Goal: Transaction & Acquisition: Purchase product/service

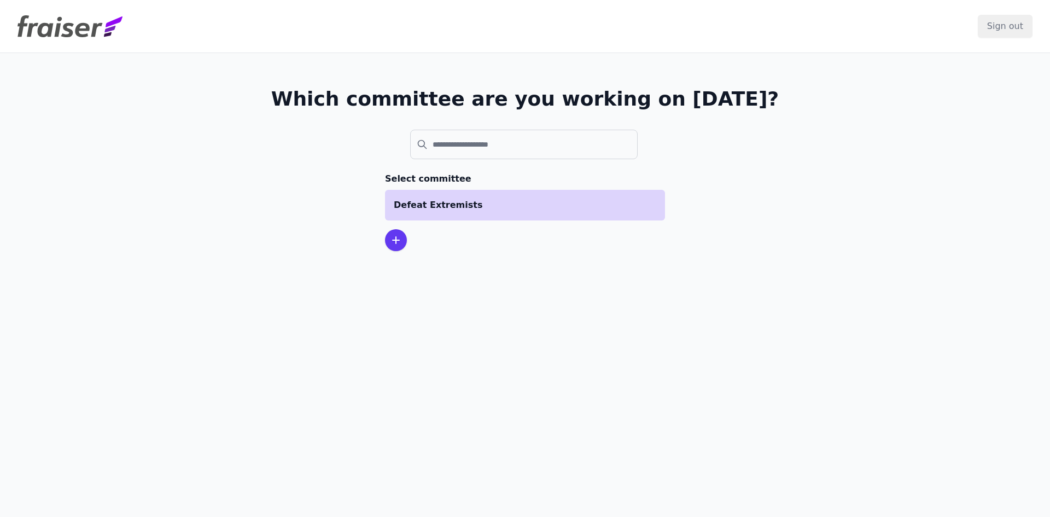
click at [454, 210] on p "Defeat Extremists" at bounding box center [525, 205] width 263 height 13
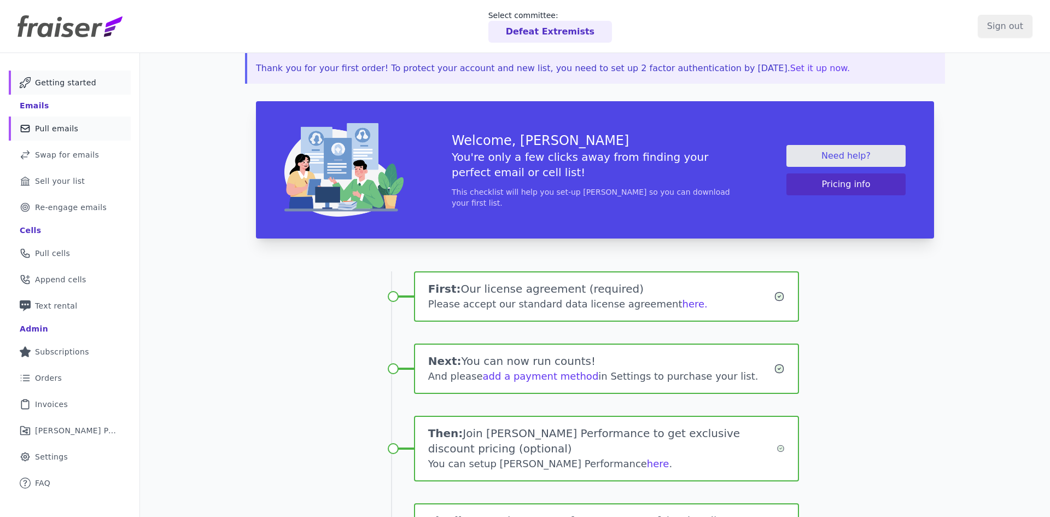
click at [57, 124] on span "Pull emails" at bounding box center [56, 128] width 43 height 11
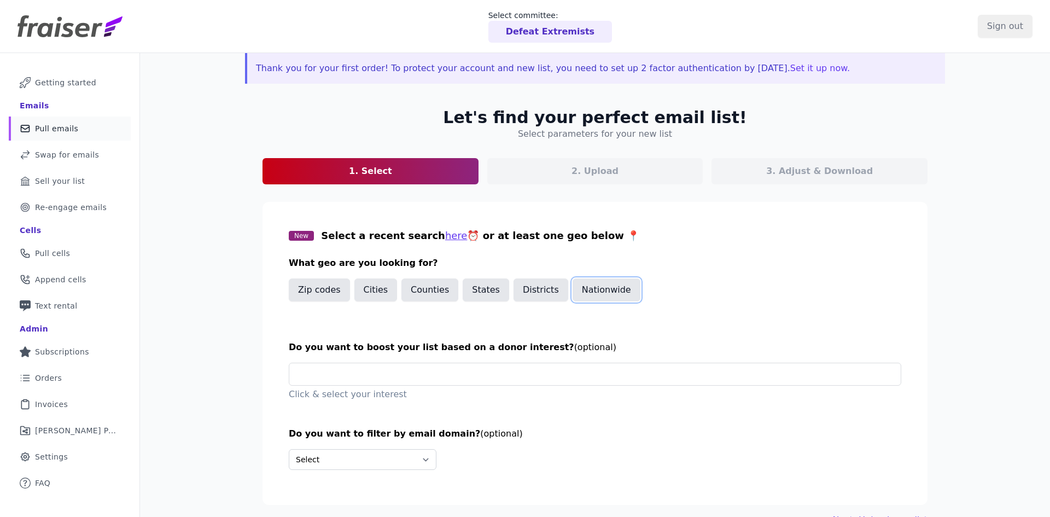
click at [573, 294] on button "Nationwide" at bounding box center [607, 289] width 68 height 23
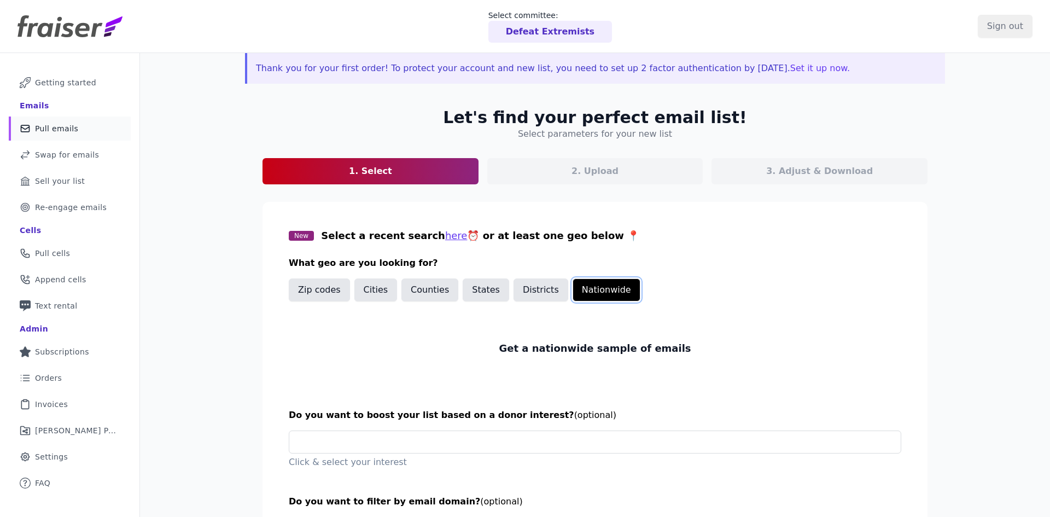
scroll to position [95, 0]
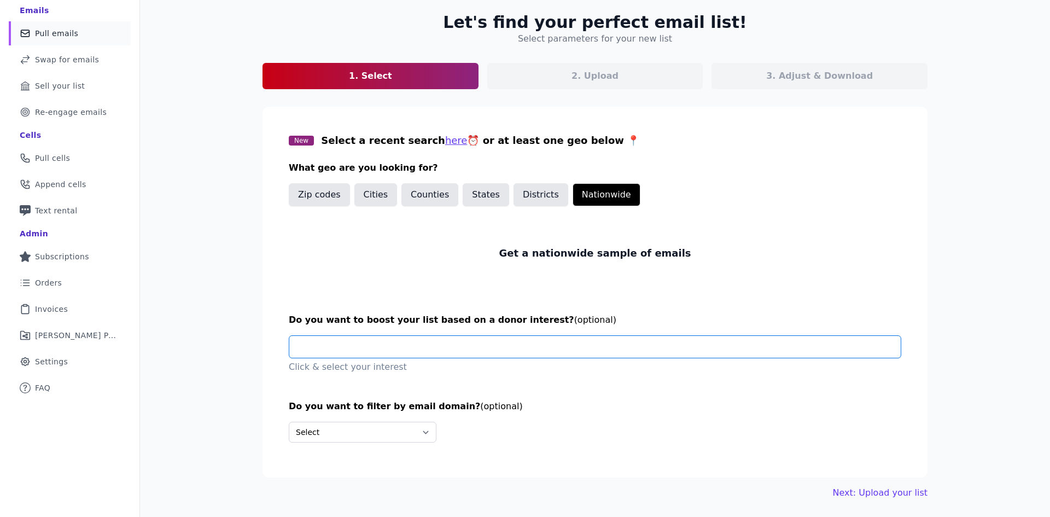
click at [406, 336] on input "text" at bounding box center [599, 347] width 603 height 22
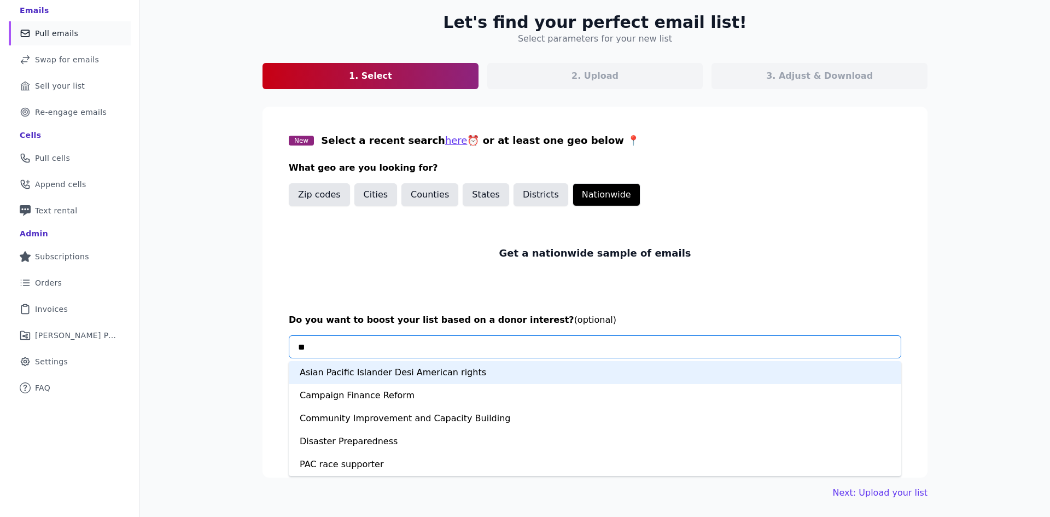
type input "***"
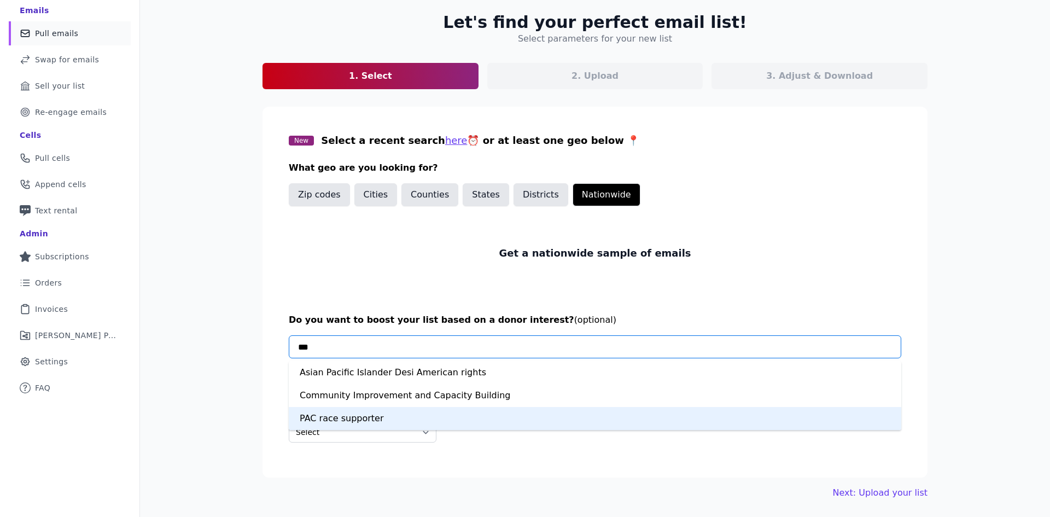
click at [345, 423] on div "PAC race supporter" at bounding box center [595, 418] width 613 height 23
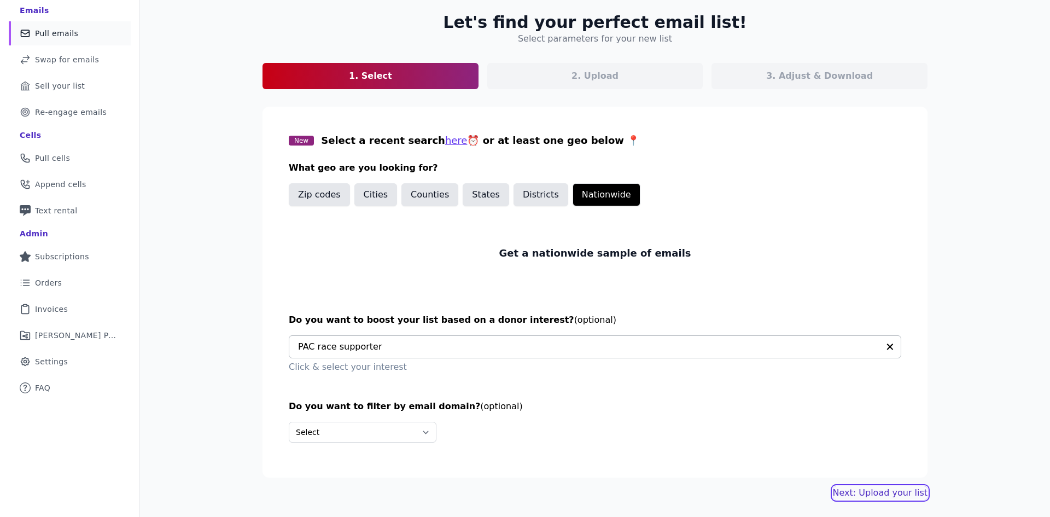
click at [853, 492] on link "Next: Upload your list" at bounding box center [880, 492] width 95 height 13
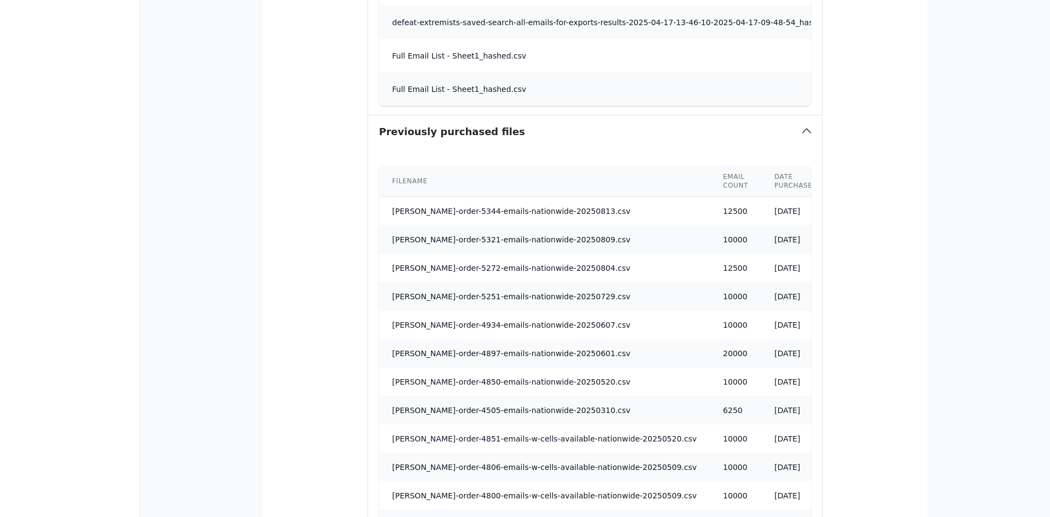
scroll to position [796, 0]
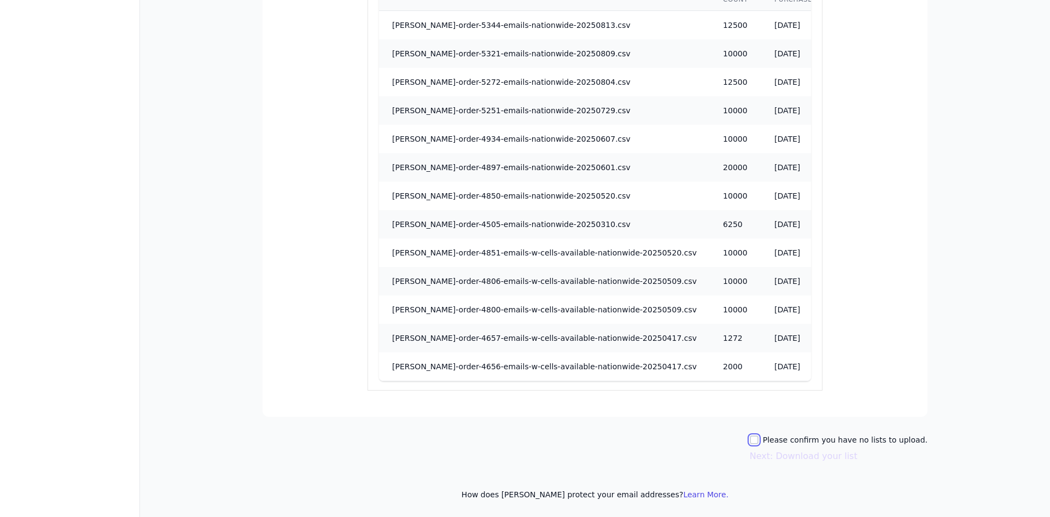
click at [759, 439] on input "Please confirm you have no lists to upload." at bounding box center [754, 439] width 9 height 9
checkbox input "true"
click at [796, 461] on button "Next: Download your list" at bounding box center [804, 456] width 108 height 13
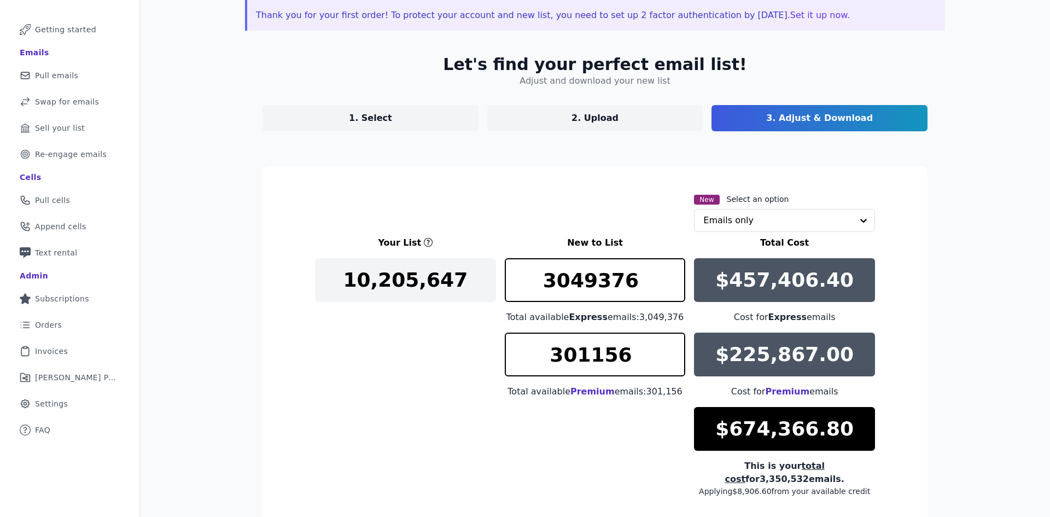
scroll to position [148, 0]
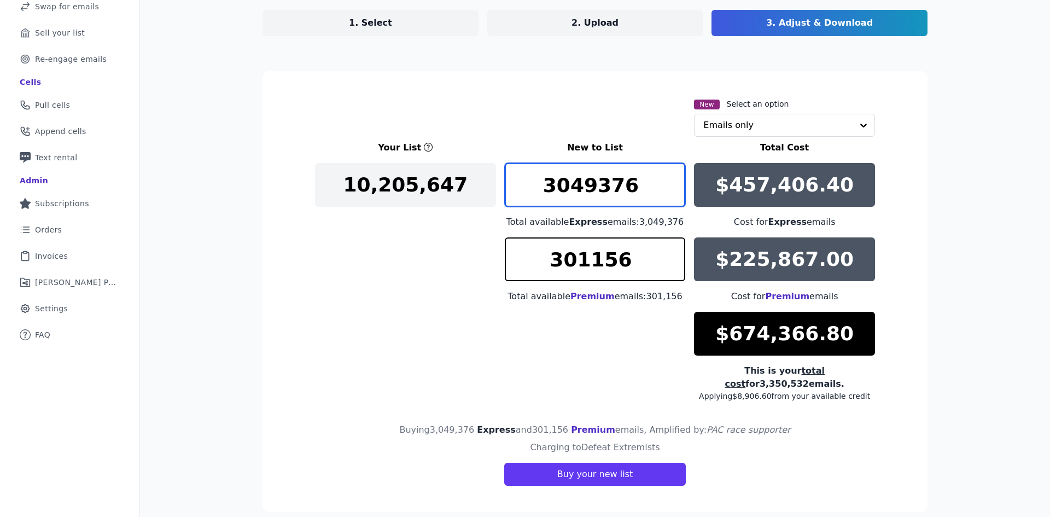
click at [597, 188] on input "3049376" at bounding box center [595, 185] width 181 height 44
type input "12500"
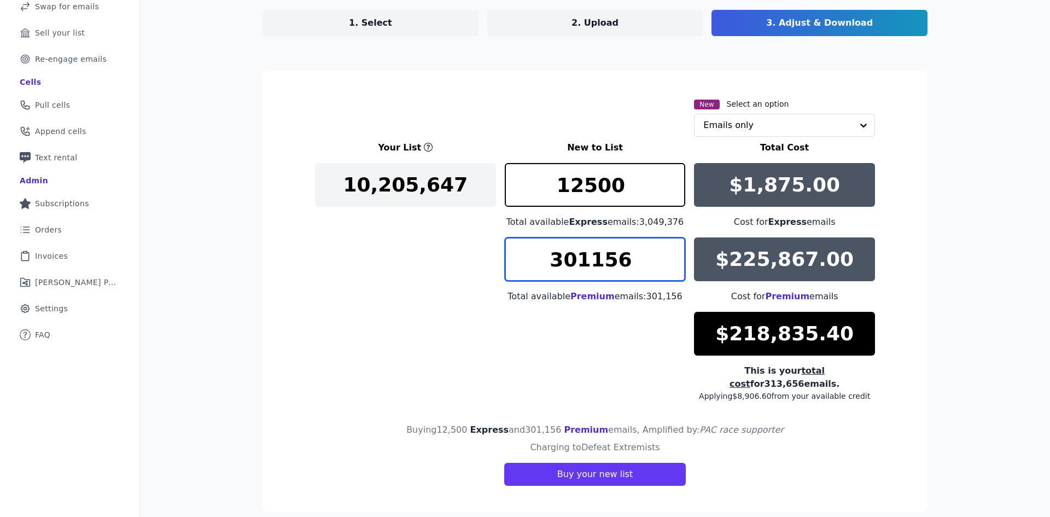
click at [578, 274] on input "301156" at bounding box center [595, 259] width 181 height 44
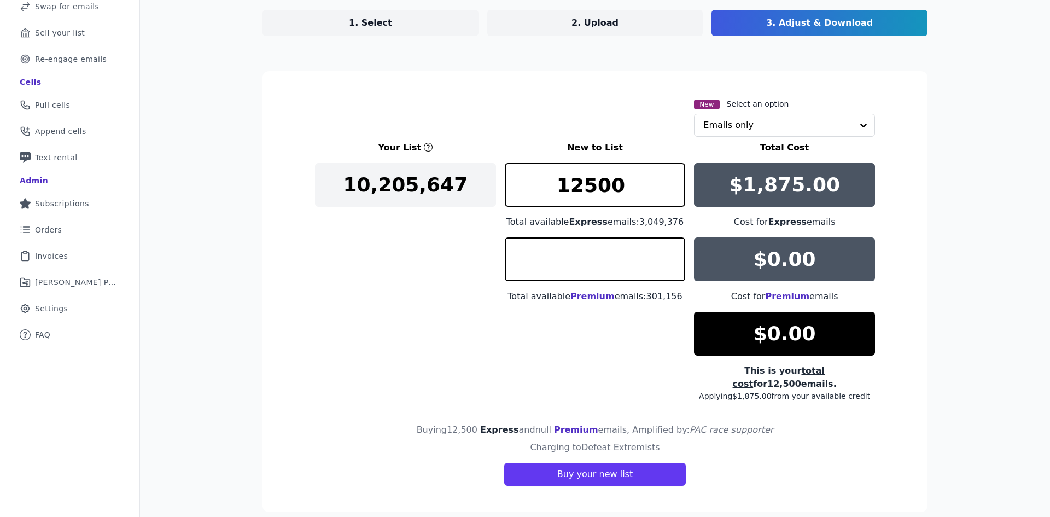
type input "0"
click at [544, 319] on div "Your List New to List Total Cost 10,205,647 12500 Total available Express email…" at bounding box center [595, 271] width 560 height 260
click at [578, 190] on input "12500" at bounding box center [595, 185] width 181 height 44
click at [356, 301] on div "Your List New to List Total Cost 10,205,647 15000 Total available Express email…" at bounding box center [595, 271] width 560 height 260
click at [579, 191] on input "15000" at bounding box center [595, 185] width 181 height 44
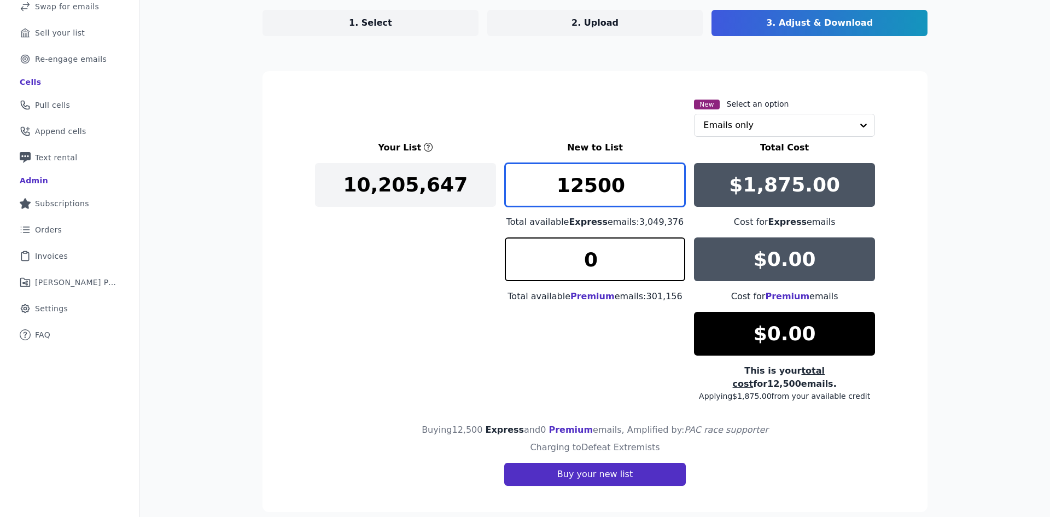
type input "12500"
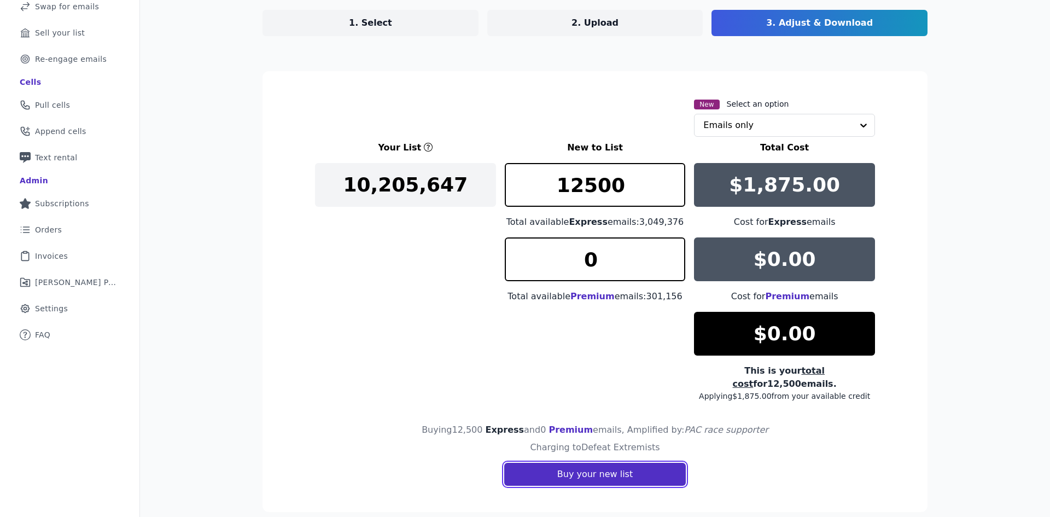
click at [576, 463] on button "Buy your new list" at bounding box center [595, 474] width 182 height 23
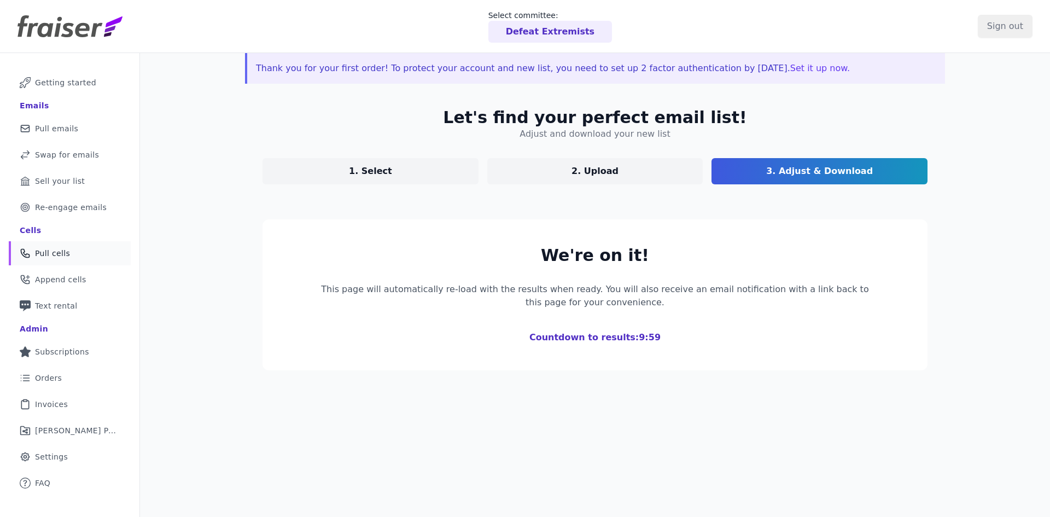
click at [74, 258] on link "Phone Icon Outline of a phone Pull cells" at bounding box center [70, 253] width 122 height 24
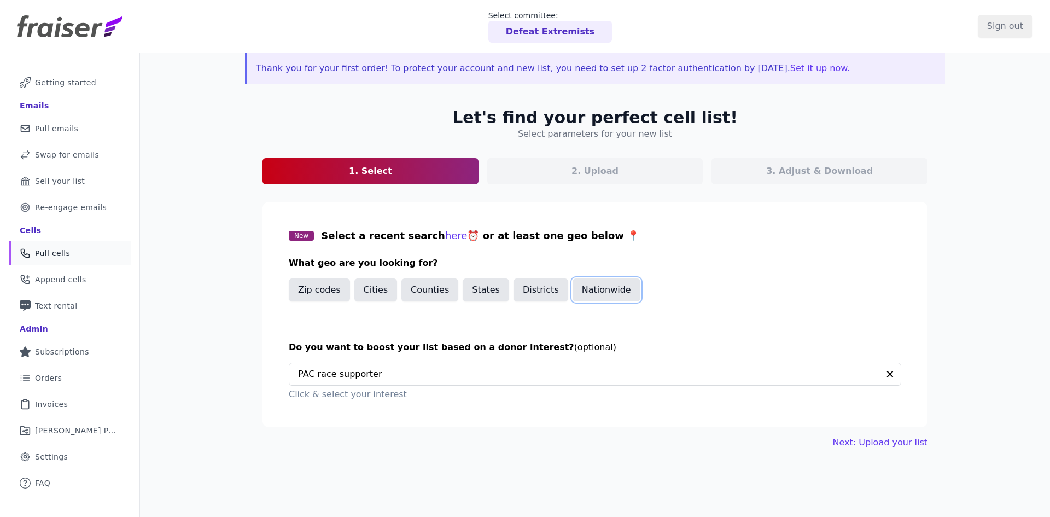
click at [573, 294] on button "Nationwide" at bounding box center [607, 289] width 68 height 23
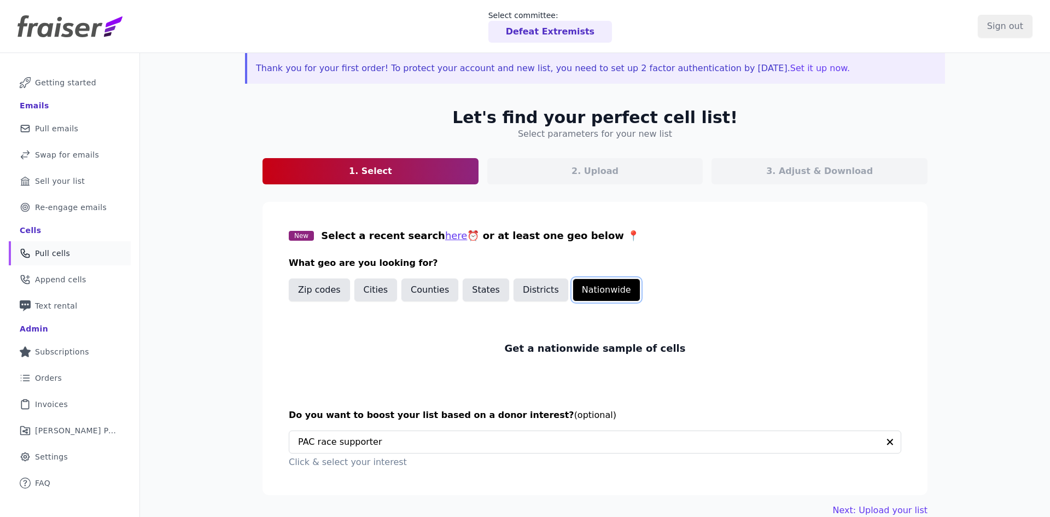
scroll to position [53, 0]
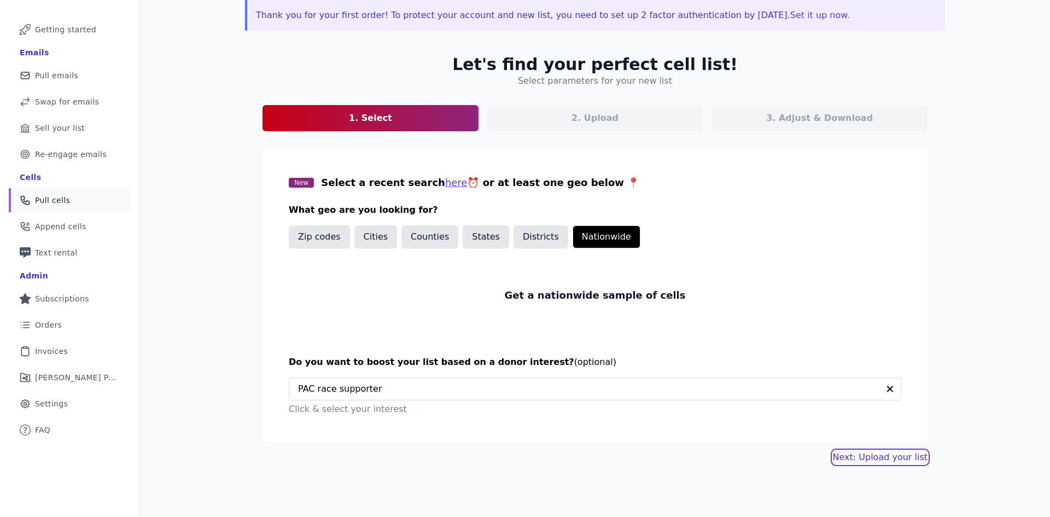
click at [874, 455] on link "Next: Upload your list" at bounding box center [880, 457] width 95 height 13
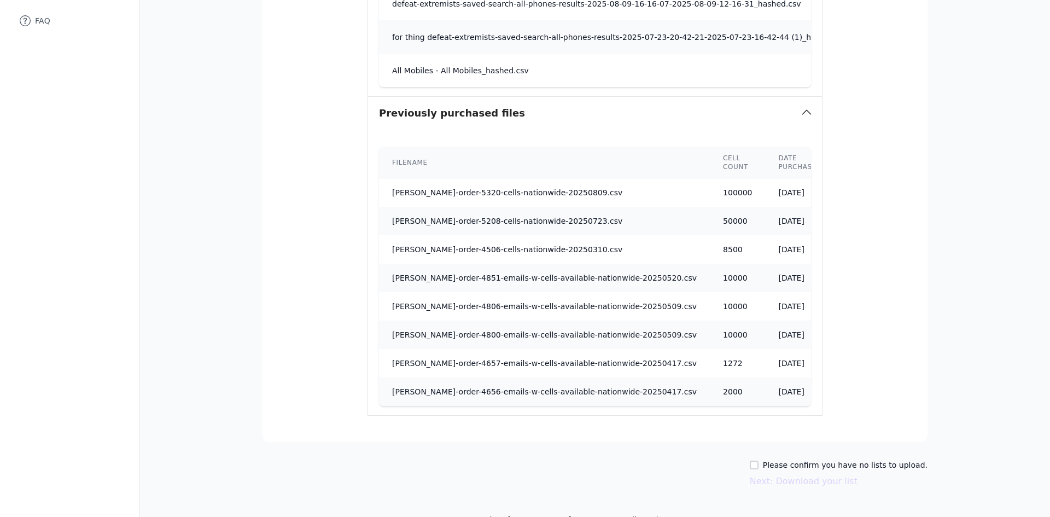
scroll to position [487, 0]
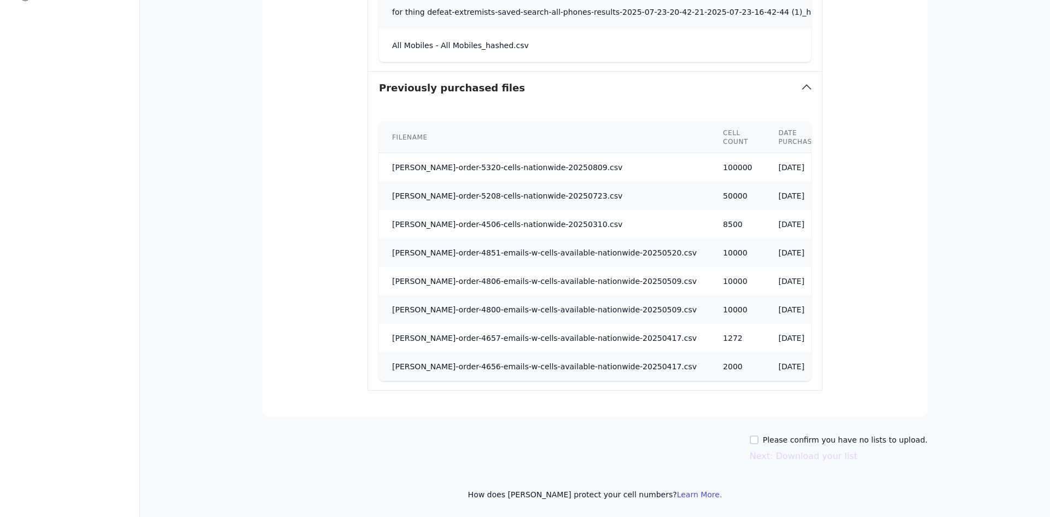
click at [781, 441] on label "Please confirm you have no lists to upload." at bounding box center [845, 439] width 165 height 11
click at [759, 441] on input "Please confirm you have no lists to upload." at bounding box center [754, 439] width 9 height 9
checkbox input "true"
click at [794, 459] on button "Next: Download your list" at bounding box center [804, 456] width 108 height 13
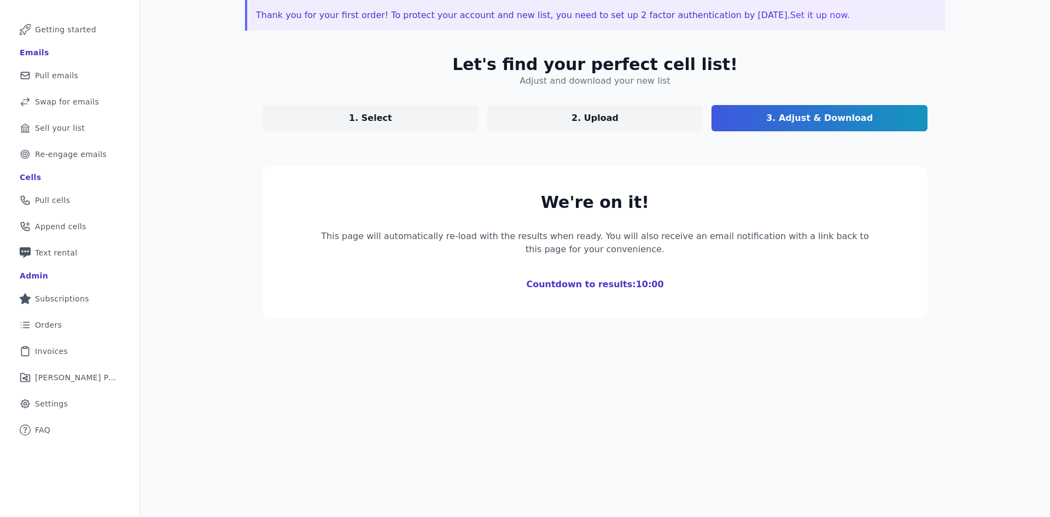
scroll to position [53, 0]
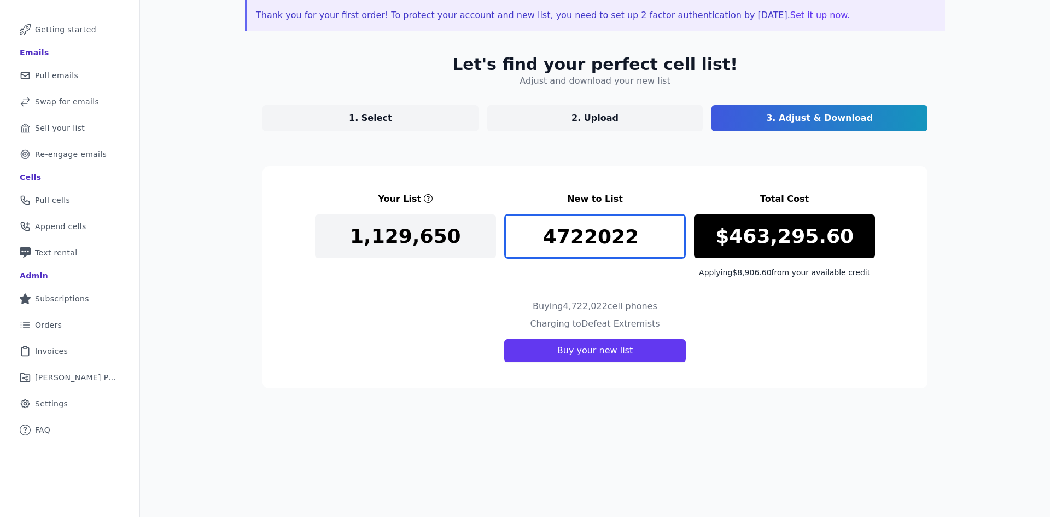
click at [605, 237] on input "4722022" at bounding box center [595, 236] width 181 height 44
type input "100000"
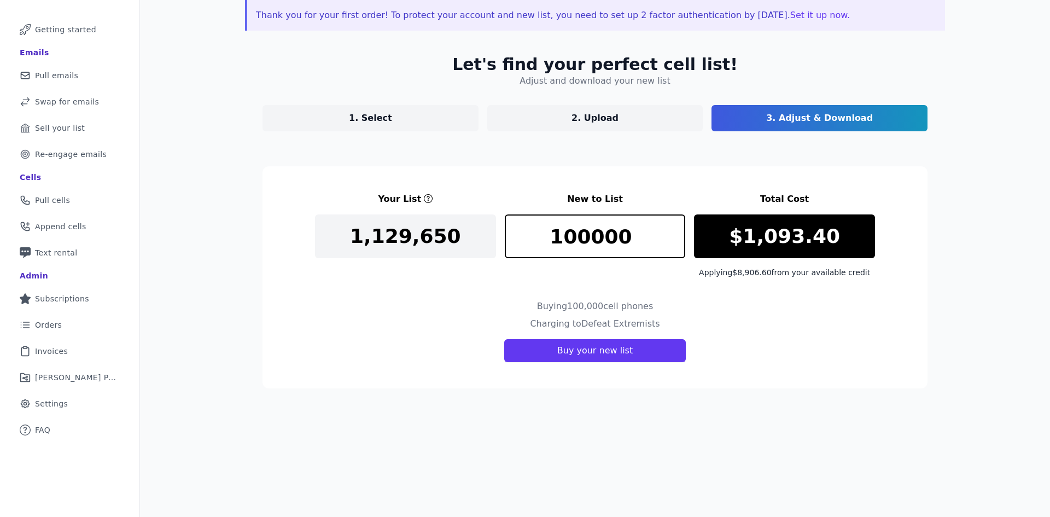
click at [613, 283] on section "Your List New to List Total Cost 1,129,650 100000 $1,093.40 Applying $8,906.60 …" at bounding box center [595, 277] width 665 height 222
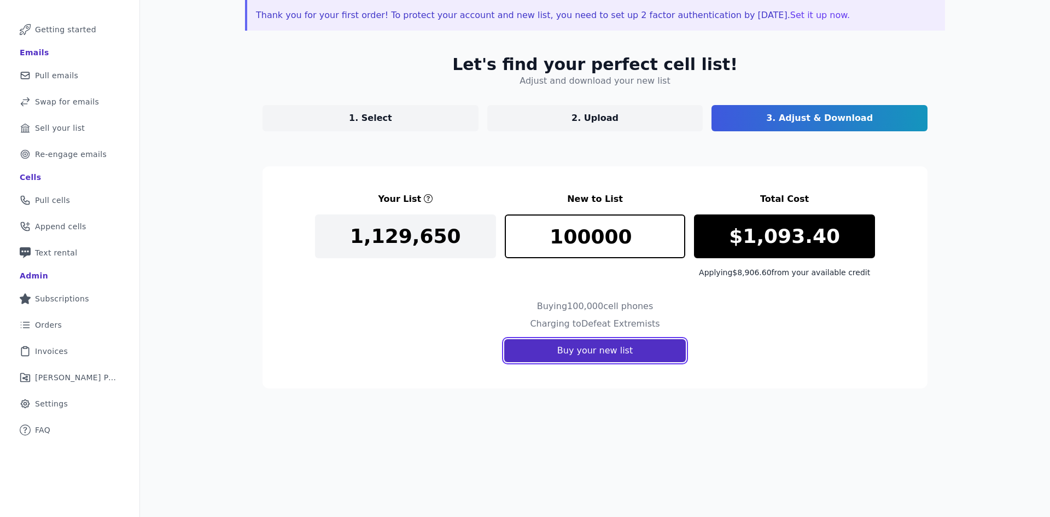
click at [568, 353] on button "Buy your new list" at bounding box center [595, 350] width 182 height 23
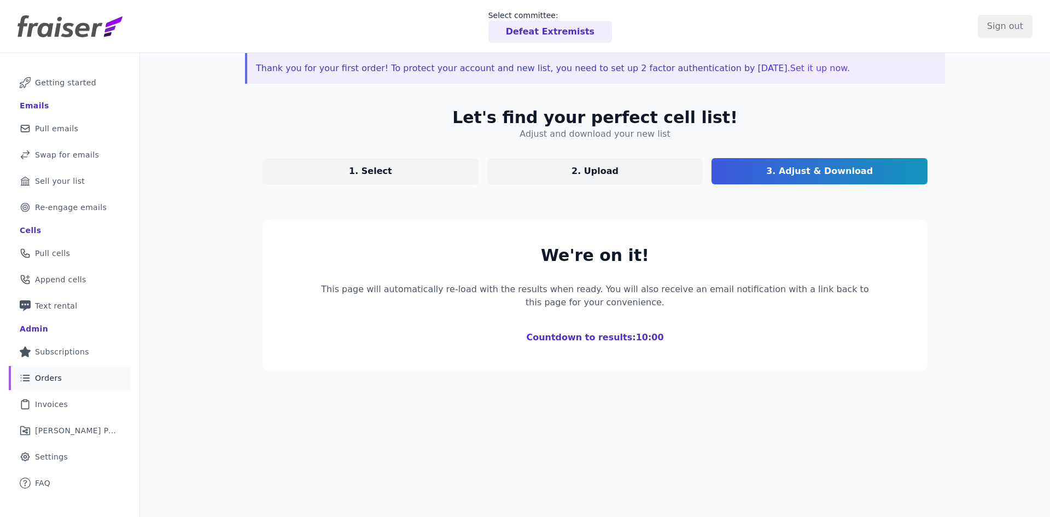
click at [51, 382] on span "Orders" at bounding box center [48, 378] width 27 height 11
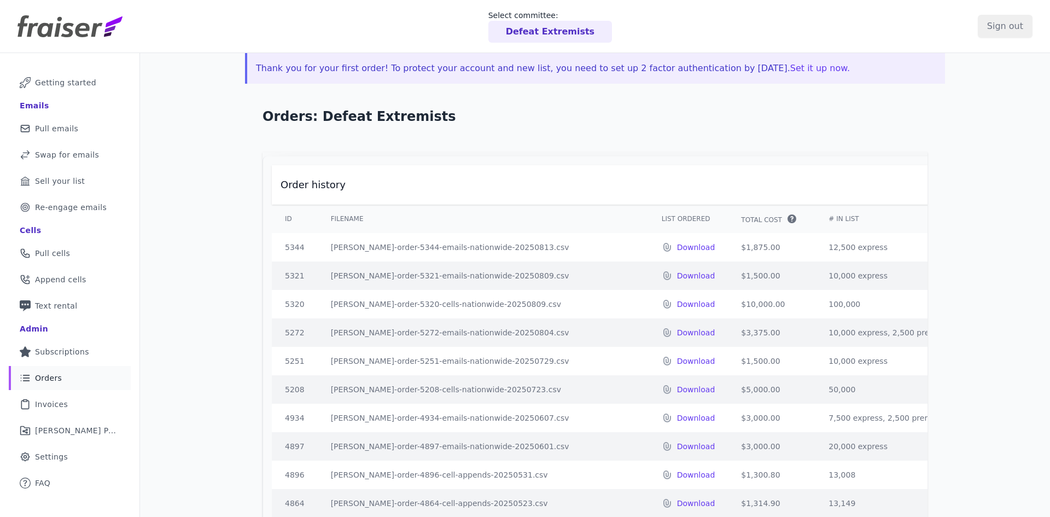
drag, startPoint x: 907, startPoint y: 323, endPoint x: 276, endPoint y: 252, distance: 634.7
click at [276, 252] on tbody "5344 fraiser-order-5344-emails-nationwide-20250813.csv Download $1,875.00 12,50…" at bounding box center [807, 517] width 1071 height 569
copy tbody "5344 fraiser-order-5344-emails-nationwide-20250813.csv Download $1,875.00 12,50…"
click at [728, 253] on td "$1,875.00" at bounding box center [772, 247] width 88 height 28
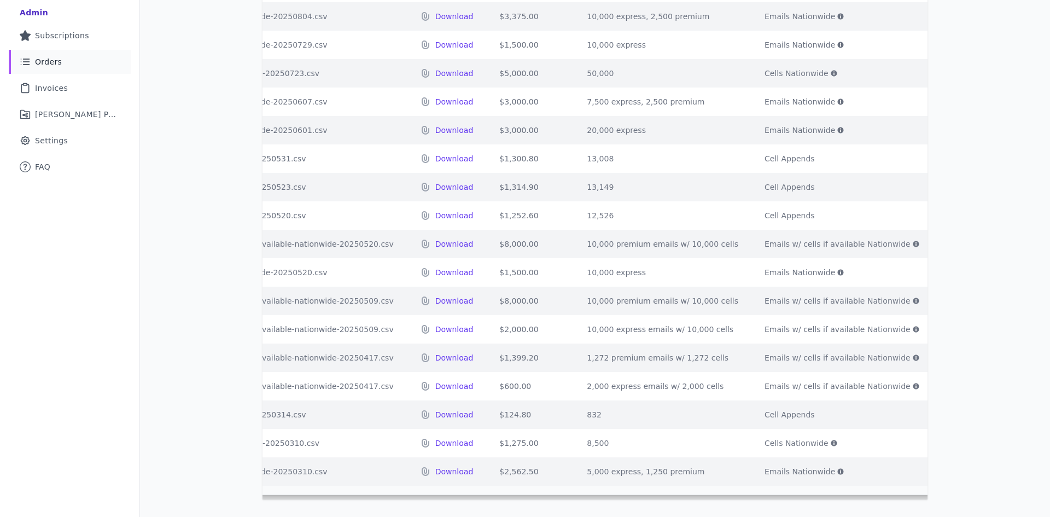
scroll to position [0, 276]
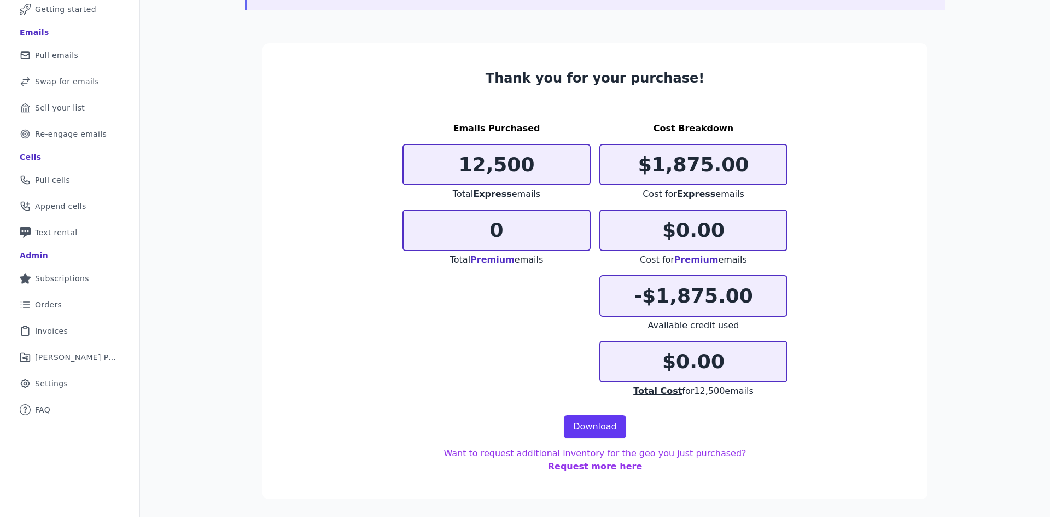
scroll to position [60, 0]
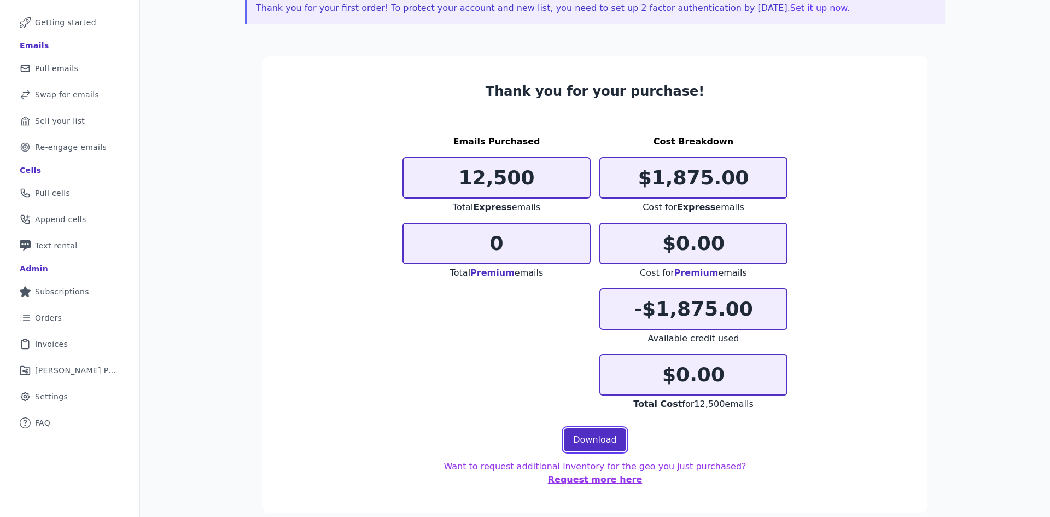
click at [591, 444] on link "Download" at bounding box center [595, 439] width 62 height 23
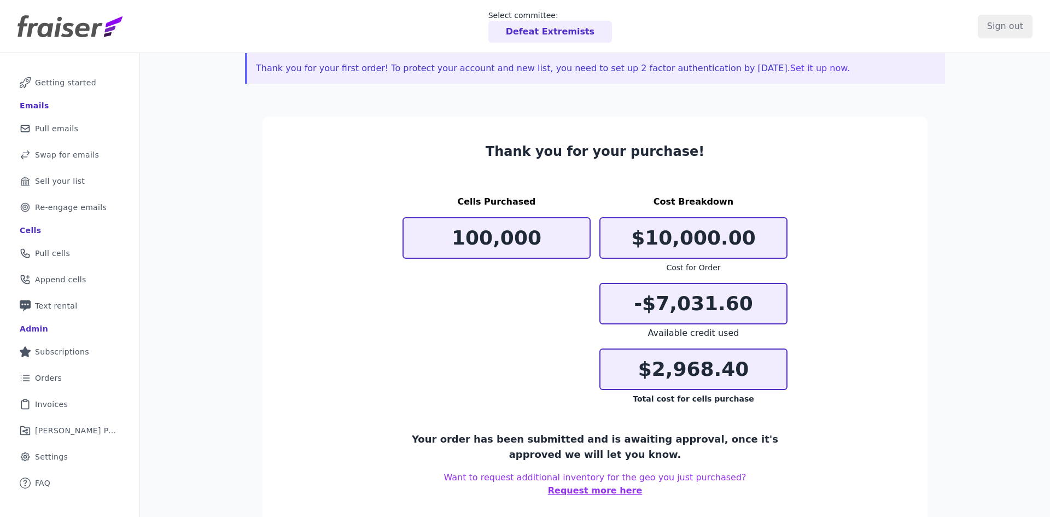
scroll to position [53, 0]
